Goal: Check status: Check status

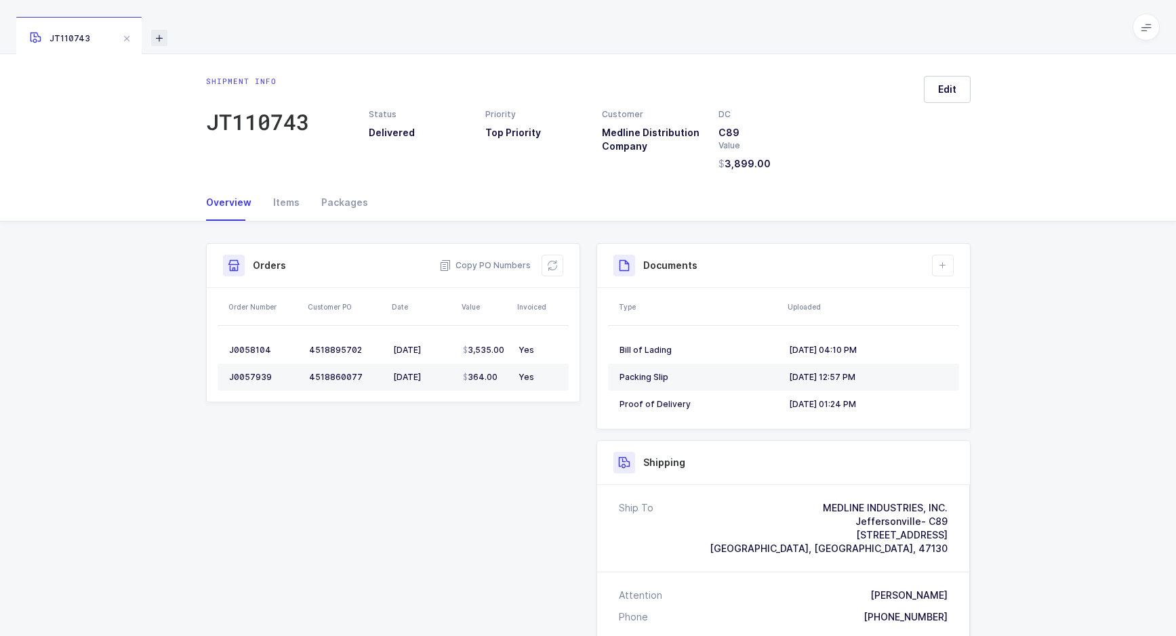
click at [159, 38] on icon at bounding box center [159, 38] width 16 height 16
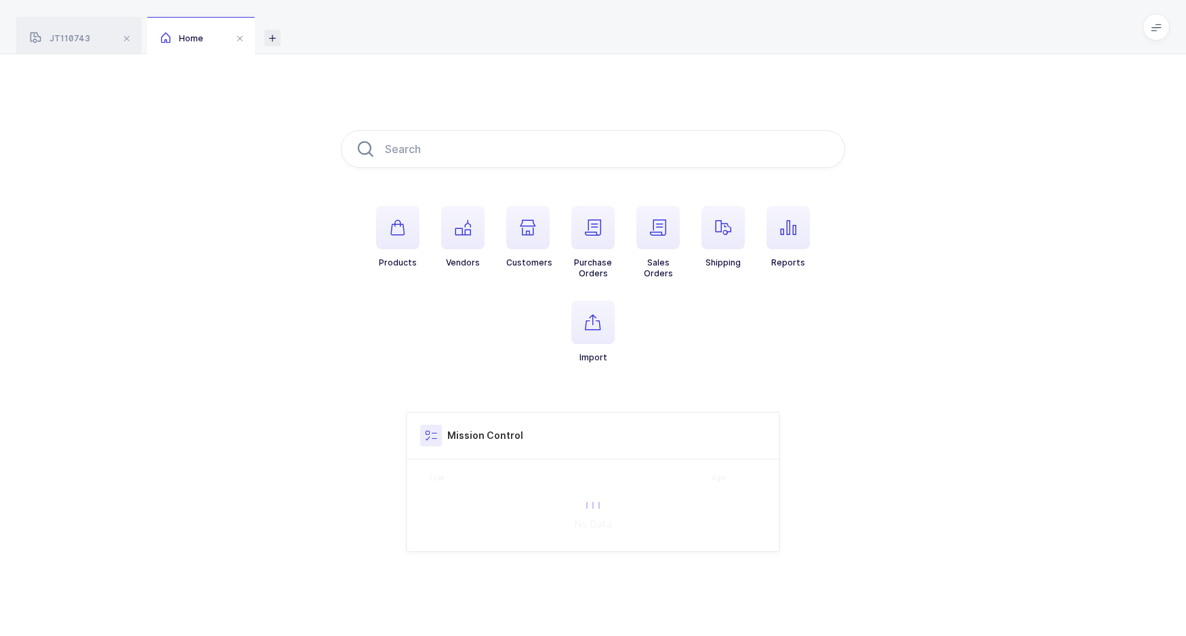
type input "1531368"
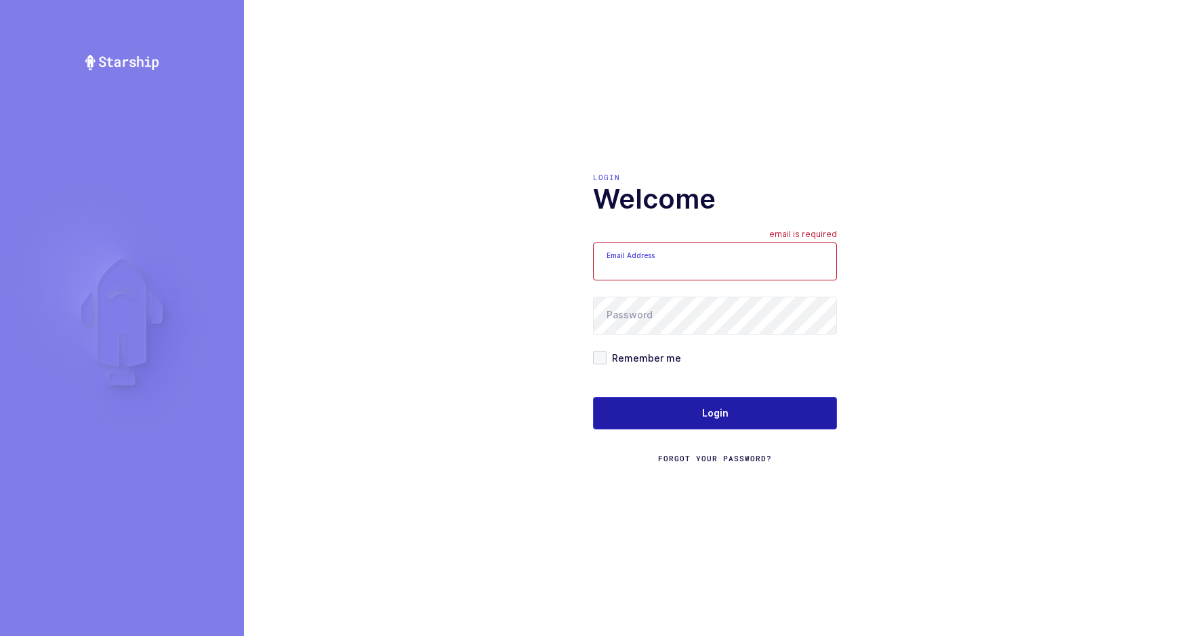
type input "sameer@janustrade.com"
click at [693, 424] on button "Login" at bounding box center [715, 413] width 244 height 33
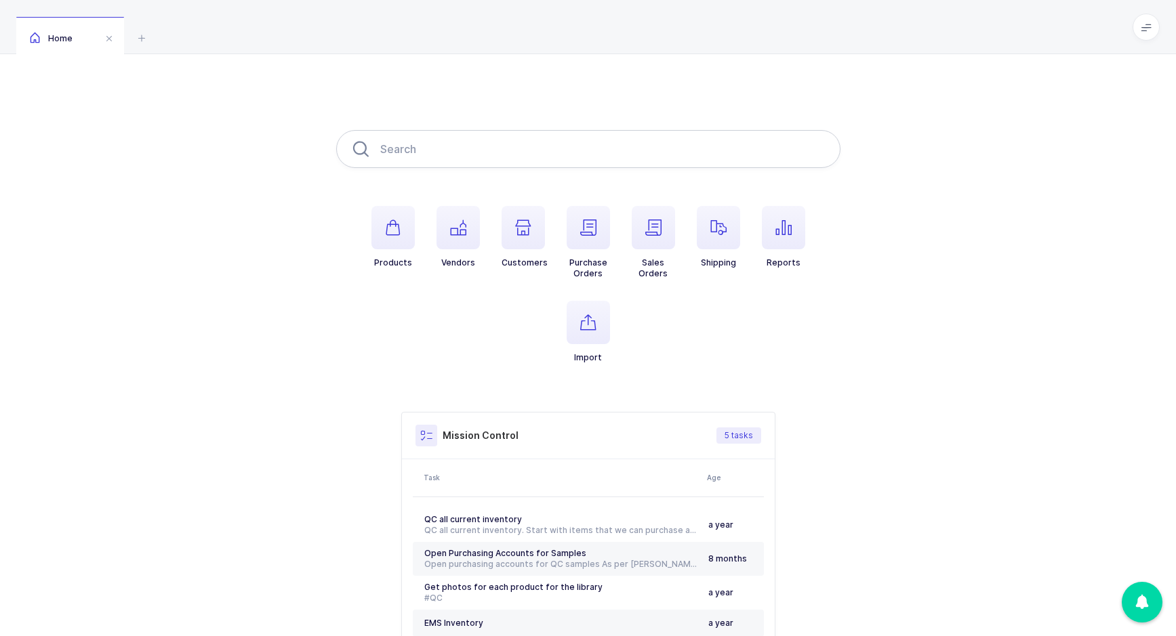
click at [550, 153] on input "text" at bounding box center [588, 149] width 504 height 38
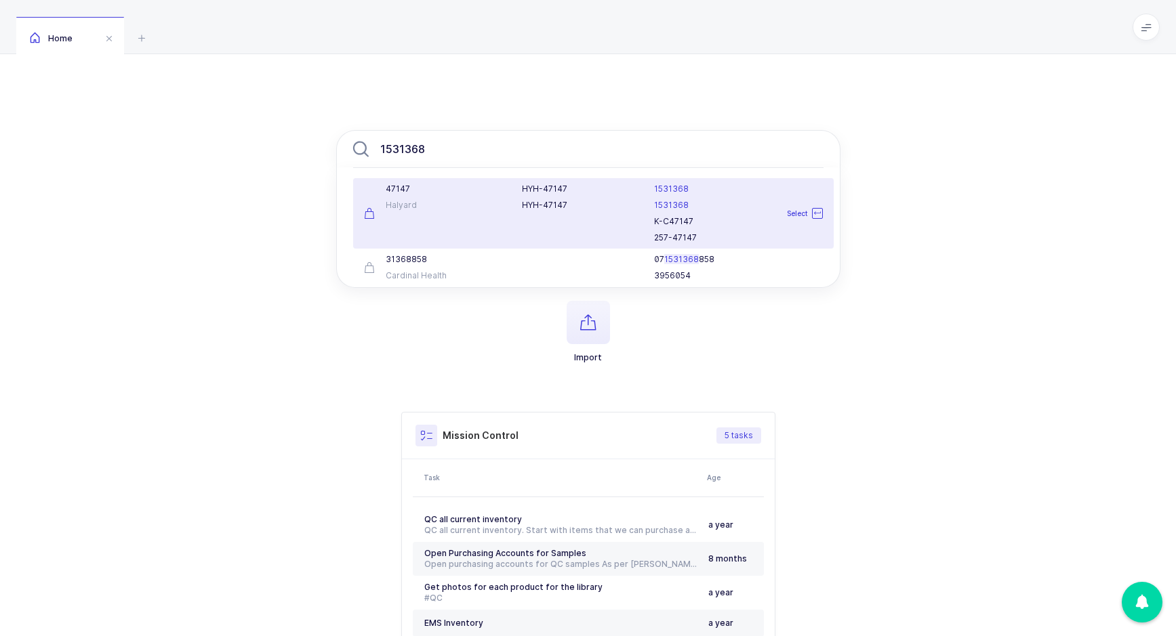
type input "1531368"
click at [458, 188] on div "47147" at bounding box center [435, 189] width 142 height 11
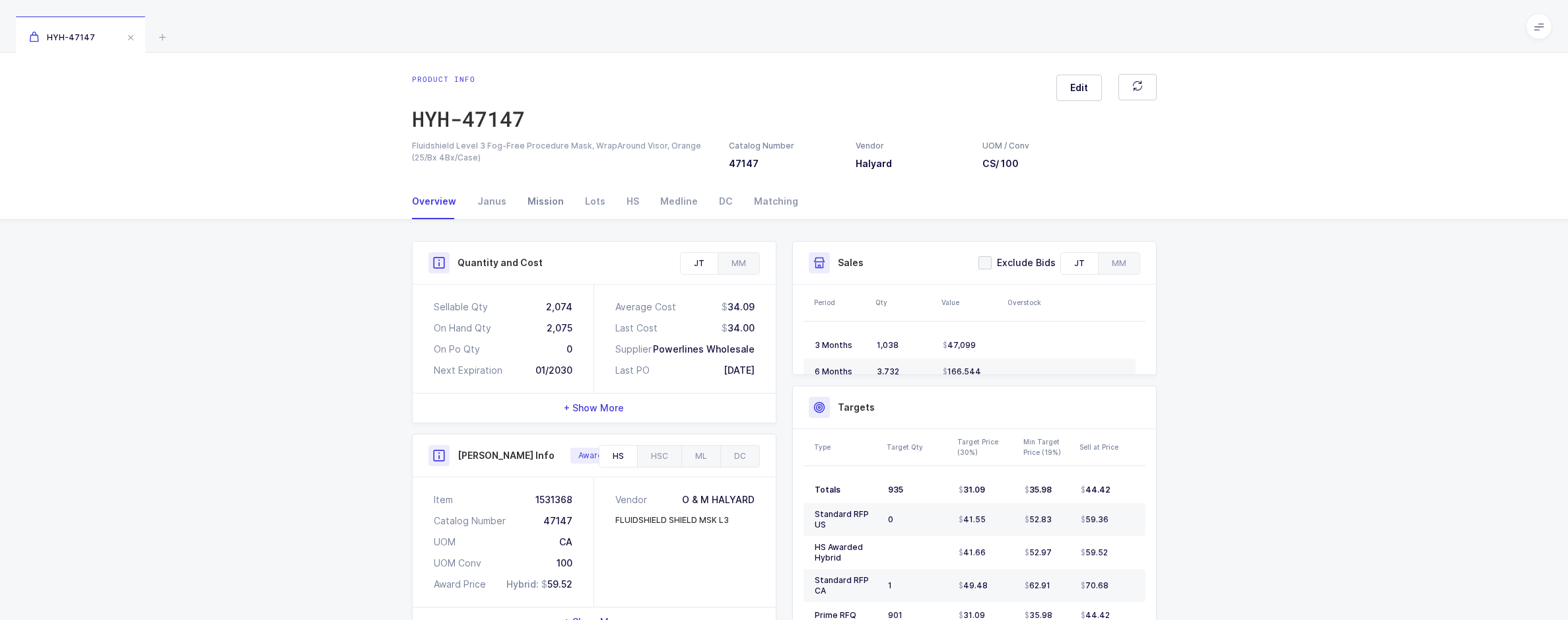
click at [558, 206] on div "Mission" at bounding box center [546, 201] width 57 height 36
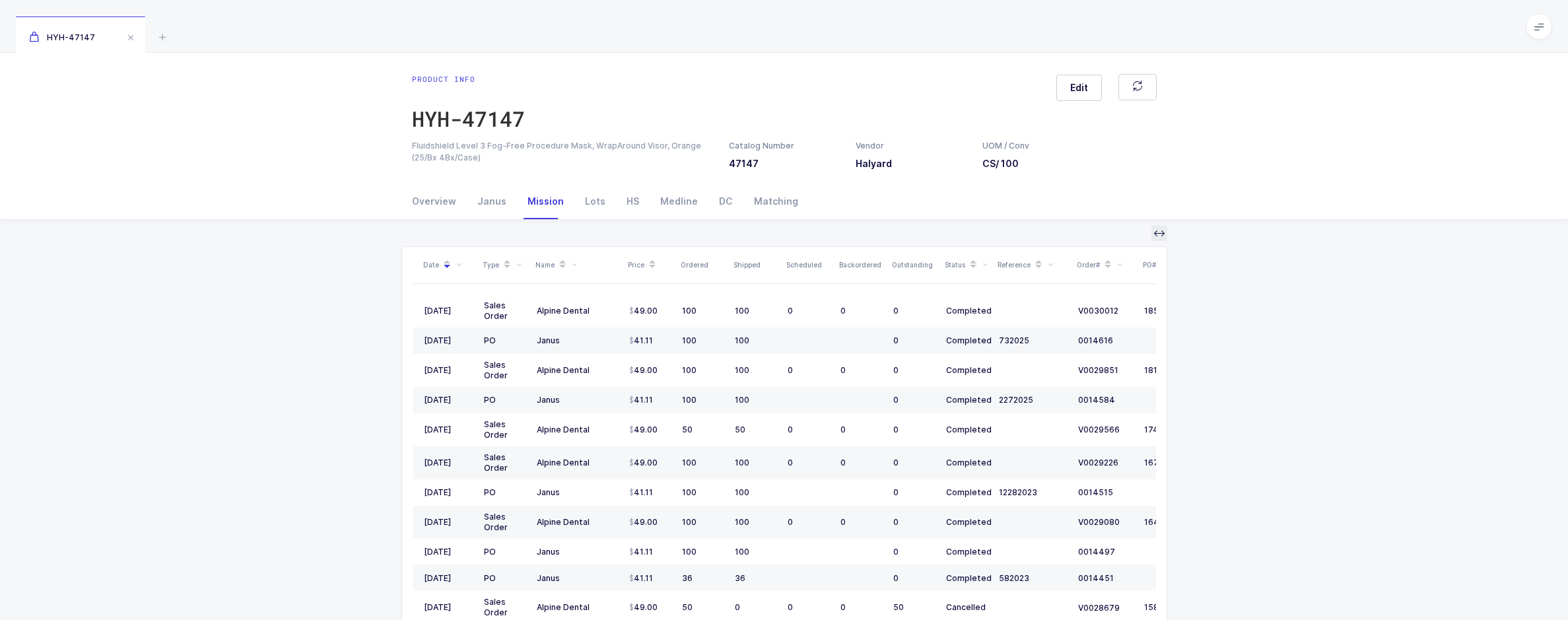
click at [1155, 236] on icon at bounding box center [1160, 233] width 11 height 11
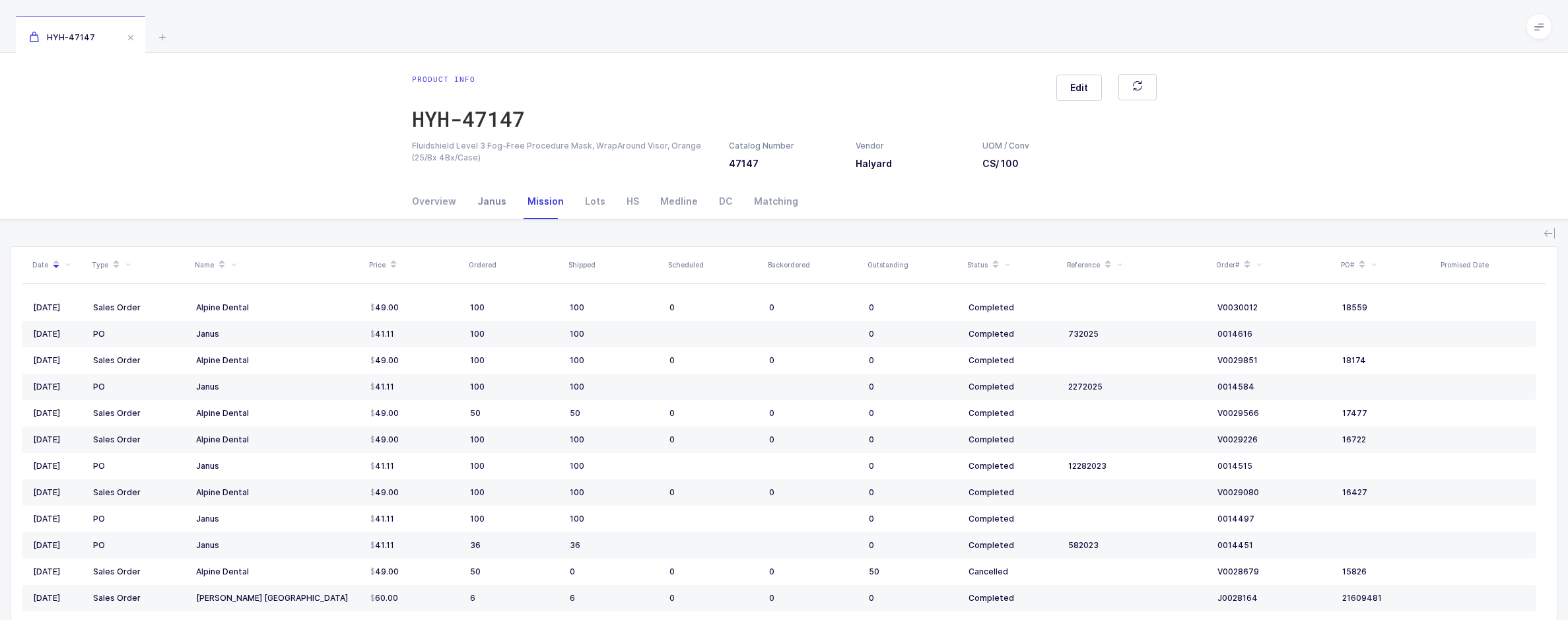
click at [488, 207] on div "Janus" at bounding box center [492, 201] width 51 height 36
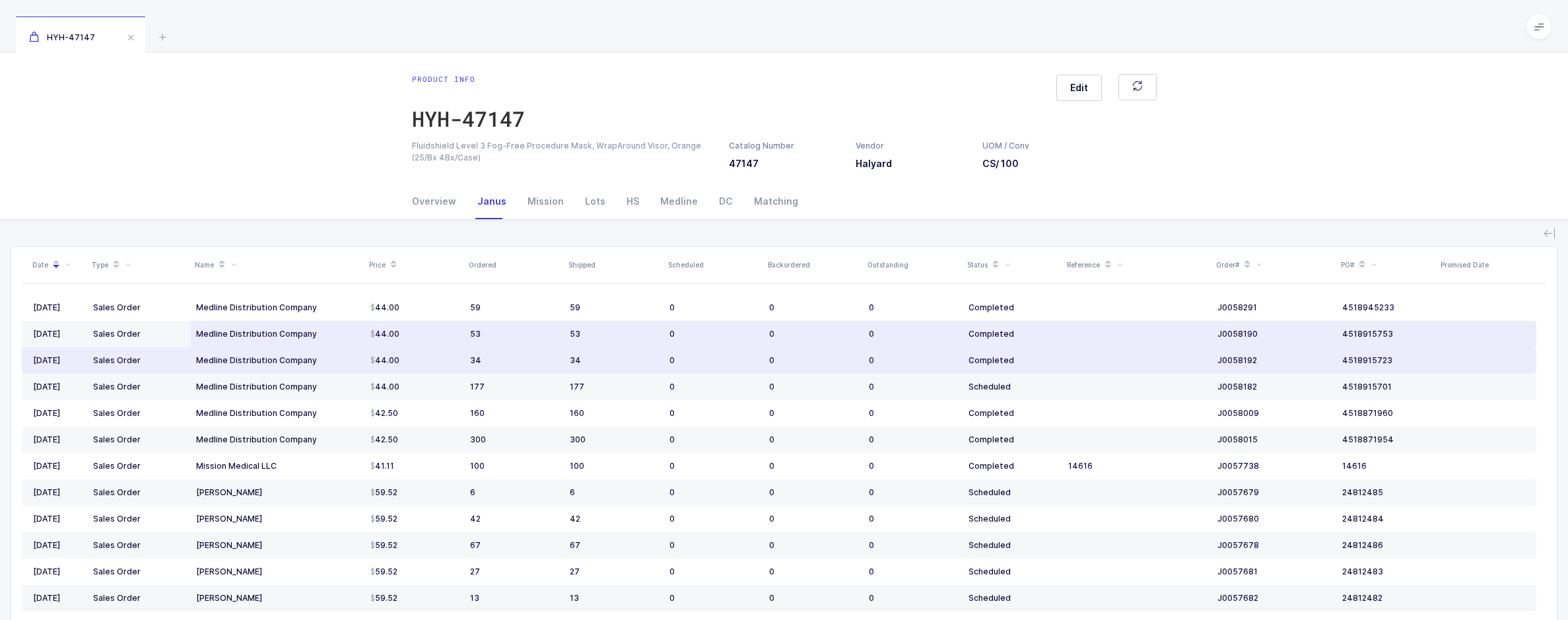
drag, startPoint x: 32, startPoint y: 265, endPoint x: 910, endPoint y: 322, distance: 879.8
click at [910, 322] on div "Date Type Name Price Ordered Shipped Scheduled Backordered Outstanding Status R…" at bounding box center [784, 462] width 1525 height 431
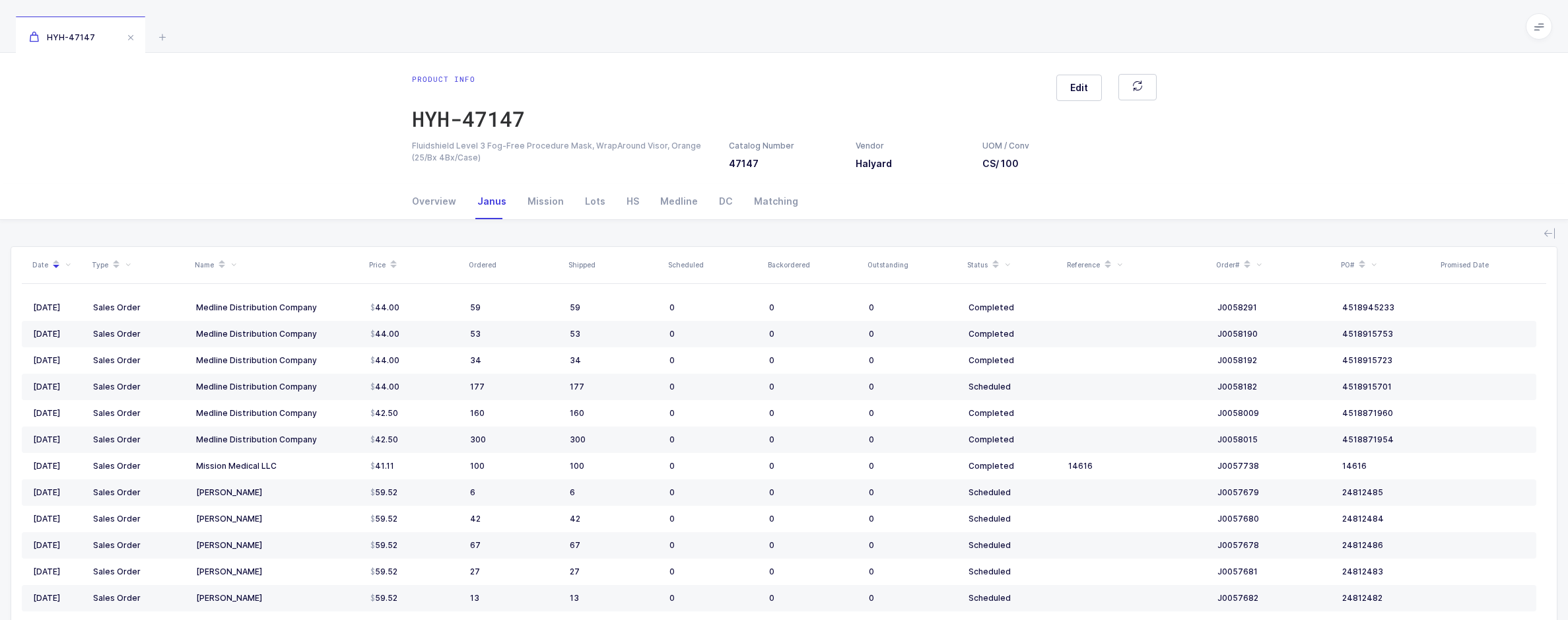
drag, startPoint x: 26, startPoint y: 260, endPoint x: 229, endPoint y: 263, distance: 203.0
click at [229, 263] on div "Date Type Name Price Ordered Shipped Scheduled Backordered Outstanding Status R…" at bounding box center [784, 462] width 1525 height 431
drag, startPoint x: 32, startPoint y: 284, endPoint x: 86, endPoint y: 288, distance: 54.1
click at [86, 288] on table "[DATE] Sales Order Medline Distribution Company 44.00 59 59 0 0 0 Completed J00…" at bounding box center [779, 559] width 1514 height 550
drag, startPoint x: 86, startPoint y: 288, endPoint x: 27, endPoint y: 291, distance: 59.1
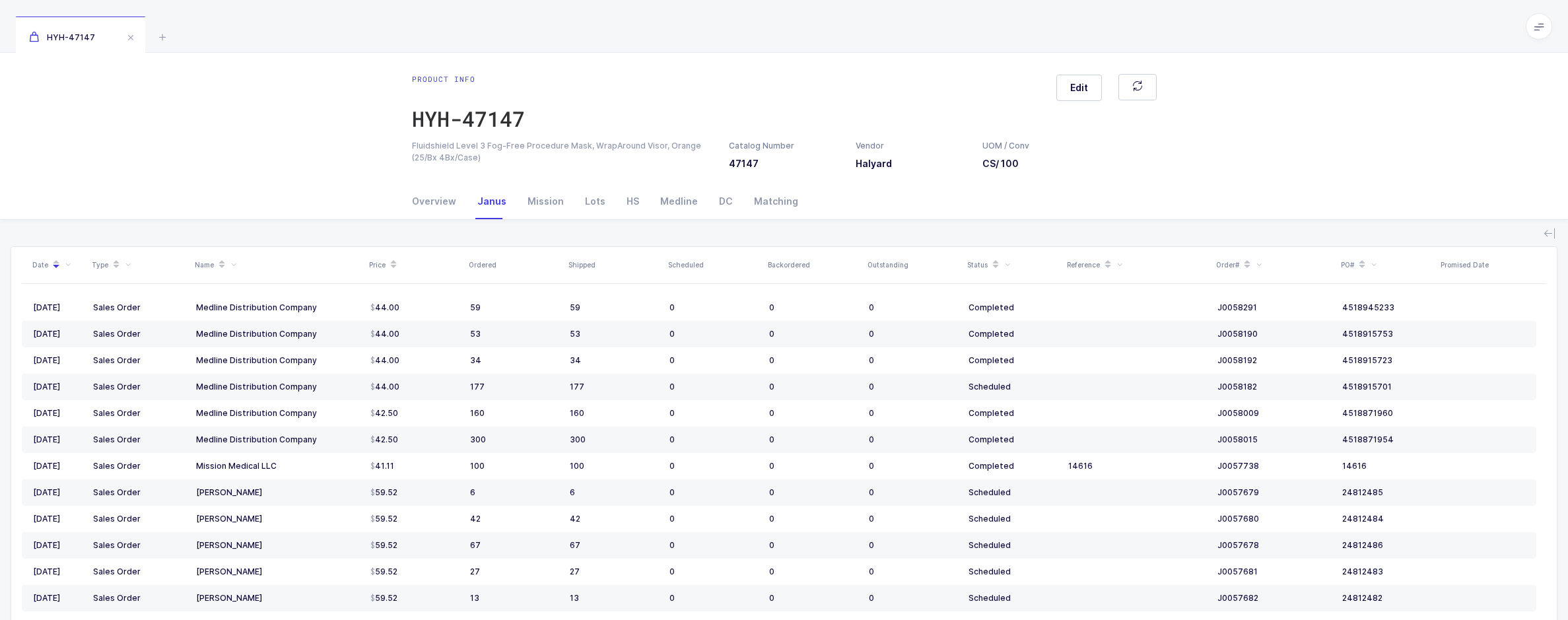
click at [27, 291] on table "[DATE] Sales Order Medline Distribution Company 44.00 59 59 0 0 0 Completed J00…" at bounding box center [779, 559] width 1514 height 550
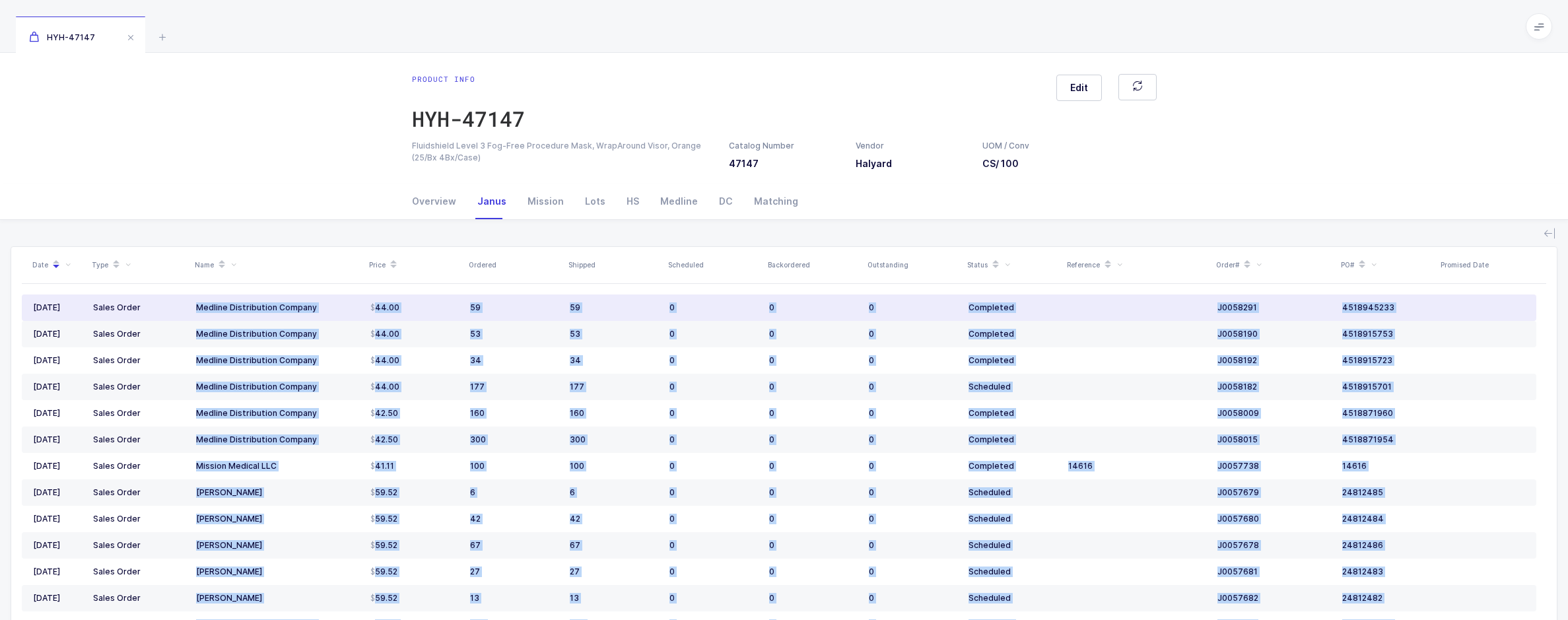
drag, startPoint x: 27, startPoint y: 300, endPoint x: 196, endPoint y: 308, distance: 169.2
click at [196, 308] on div "Date Type Name Price Ordered Shipped Scheduled Backordered Outstanding Status R…" at bounding box center [784, 462] width 1525 height 431
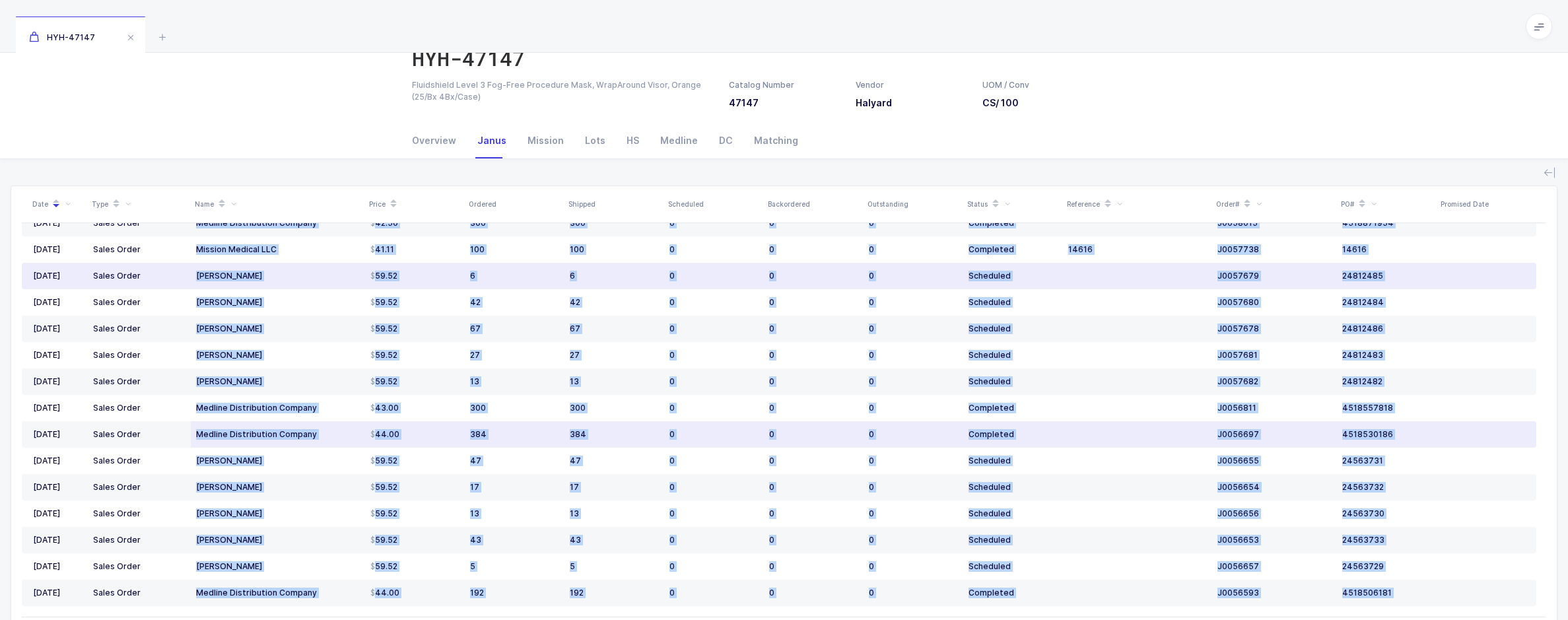
scroll to position [131, 0]
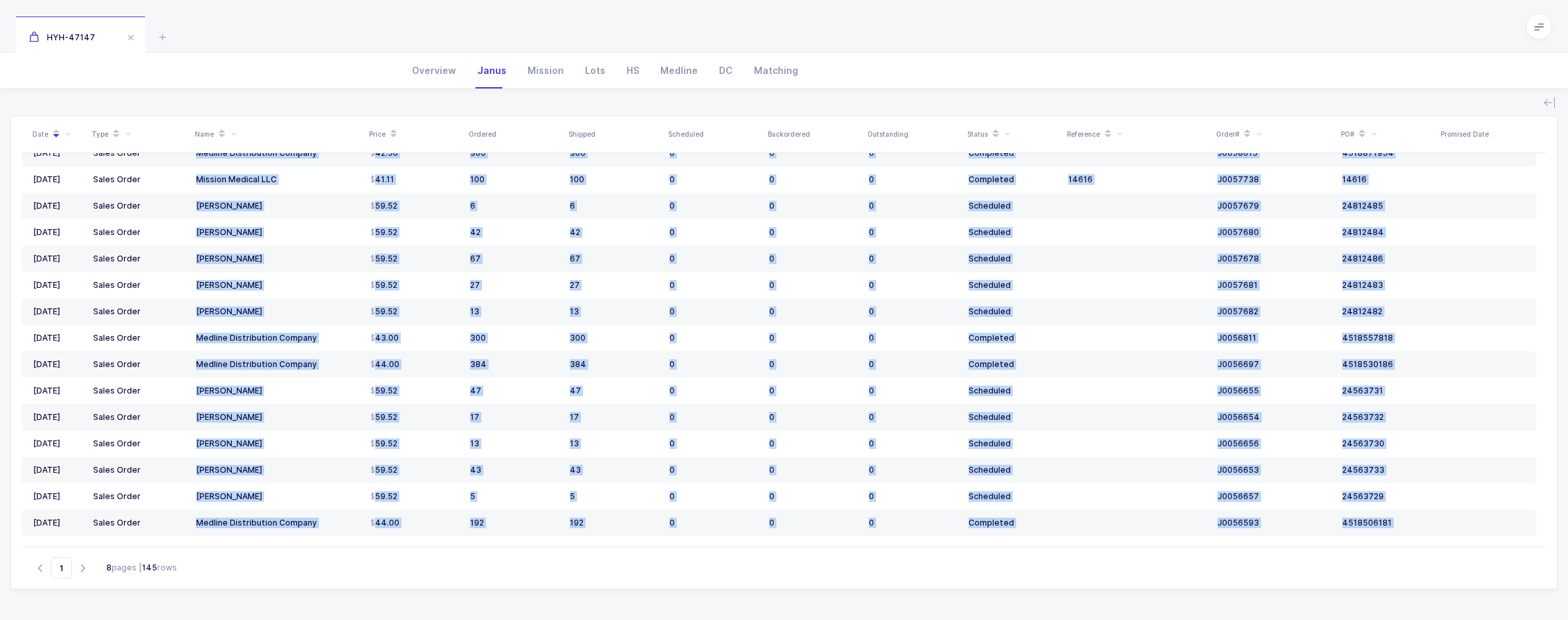
copy div "Medline Distribution Company 44.00 59 59 0 0 0 Completed J0058291 4518945233 [D…"
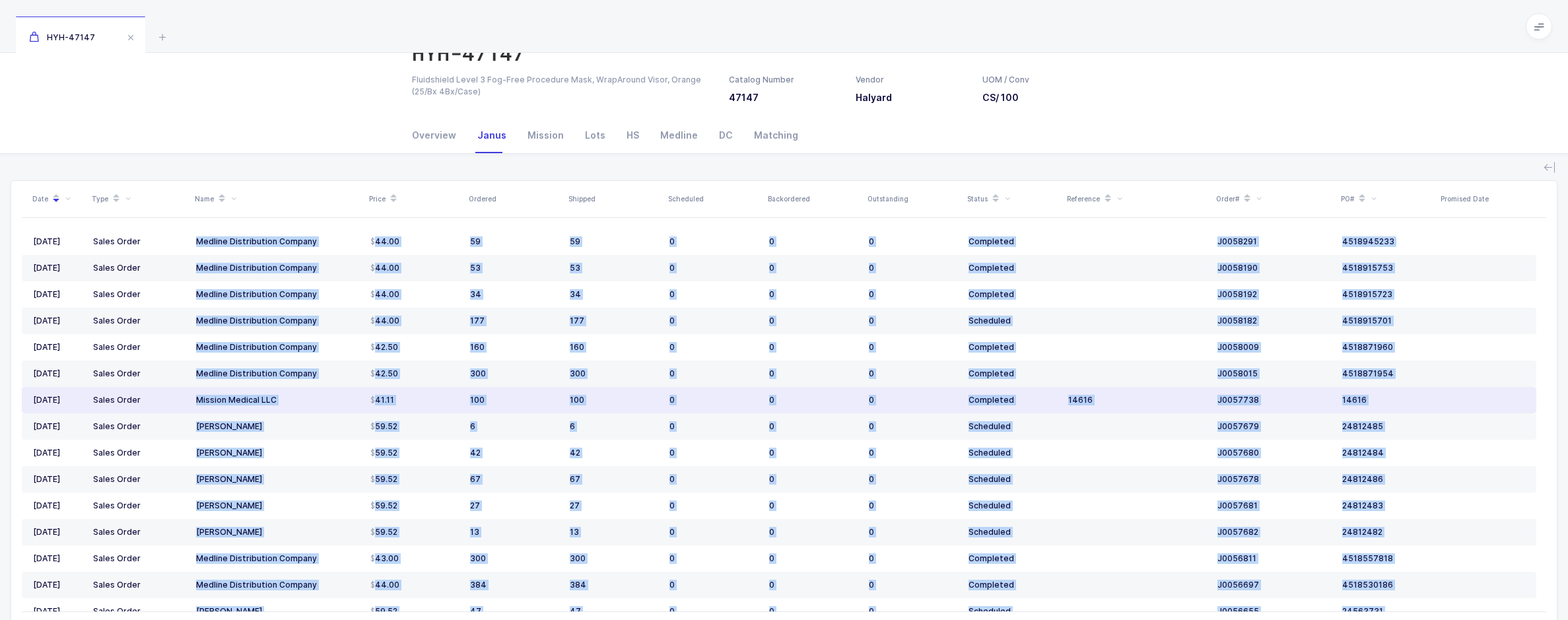
scroll to position [0, 0]
